Goal: Navigation & Orientation: Find specific page/section

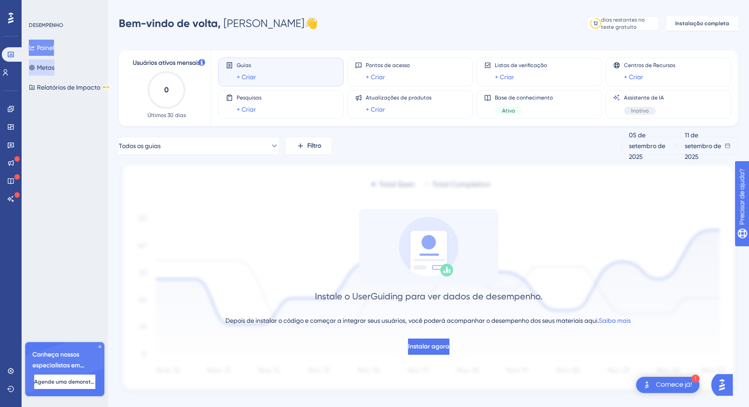
click at [54, 68] on font "Metas" at bounding box center [46, 67] width 18 height 7
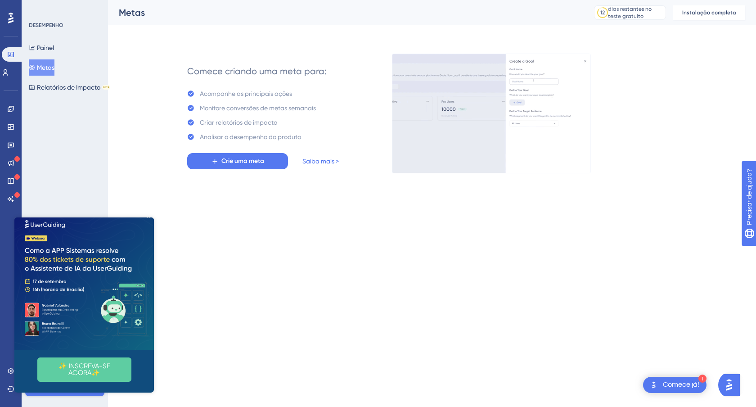
click at [21, 304] on img at bounding box center [83, 279] width 139 height 139
click at [147, 218] on icon "Fechar visualização" at bounding box center [149, 216] width 4 height 4
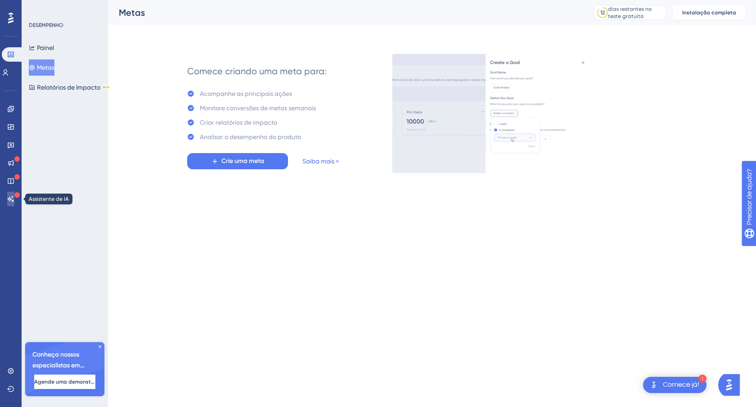
click at [12, 194] on link at bounding box center [10, 199] width 7 height 14
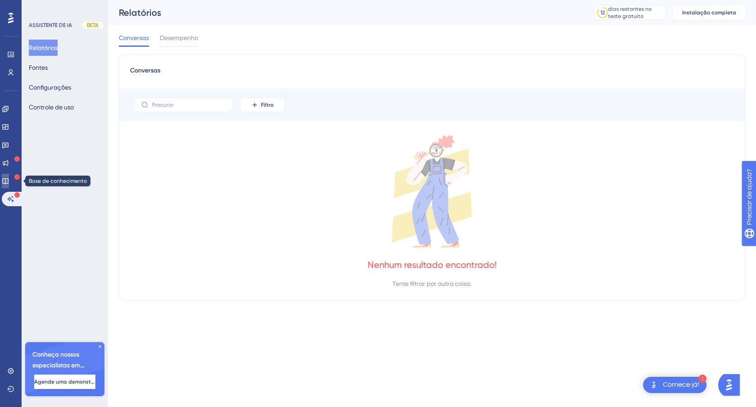
click at [9, 179] on icon at bounding box center [5, 180] width 7 height 7
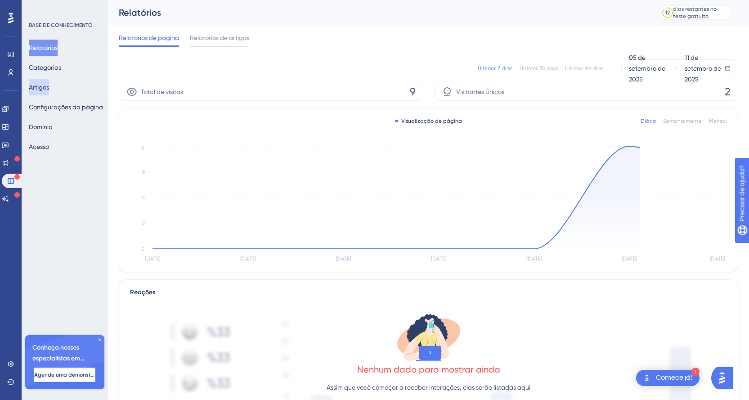
click at [49, 86] on font "Artigos" at bounding box center [39, 87] width 20 height 7
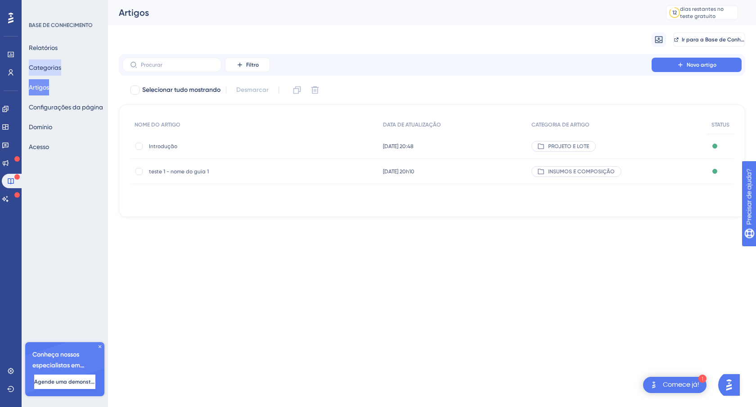
click at [54, 67] on font "Categorias" at bounding box center [45, 67] width 32 height 7
